Goal: Find contact information: Find contact information

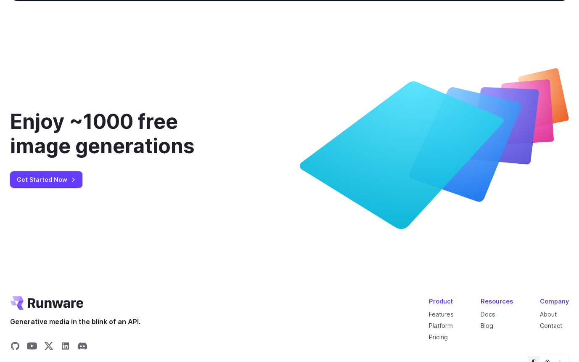
scroll to position [3125, 0]
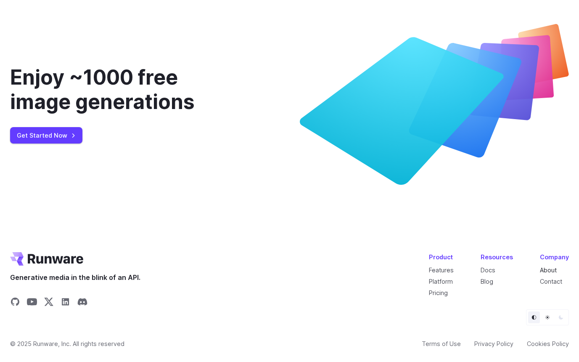
click at [555, 268] on link "About" at bounding box center [548, 269] width 17 height 7
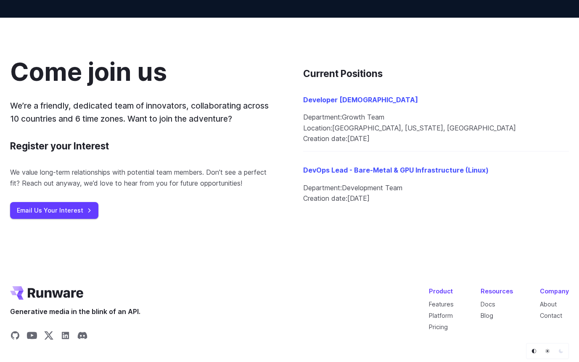
scroll to position [913, 0]
